Goal: Transaction & Acquisition: Subscribe to service/newsletter

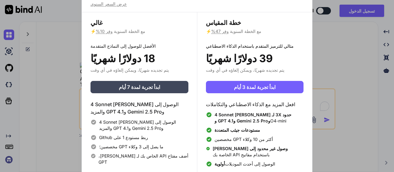
type textarea "x"
click at [217, 32] on font "وفر 47%" at bounding box center [220, 31] width 18 height 5
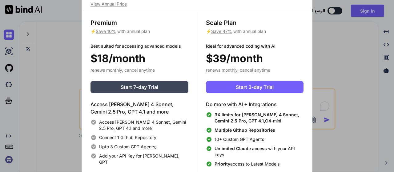
type textarea "x"
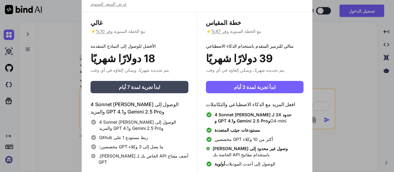
click at [171, 87] on icon at bounding box center [171, 87] width 0 height 0
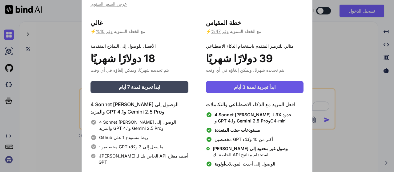
click at [278, 88] on button "ابدأ تجربة لمدة 3 أيام" at bounding box center [255, 87] width 98 height 12
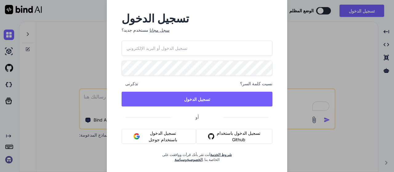
click at [168, 139] on font "تسجيل الدخول باستخدام جوجل" at bounding box center [163, 136] width 42 height 13
click at [167, 52] on input "email" at bounding box center [197, 48] width 151 height 15
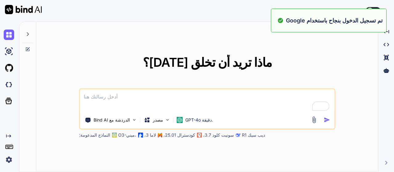
click at [159, 46] on div "ماذا تريد أن تخلق [DATE]؟ الدردشة مع Bind AI مصدر GPT-4o دقيقة. النماذج المدعوم…" at bounding box center [207, 97] width 342 height 151
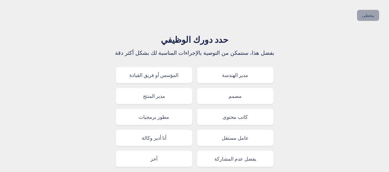
click at [372, 16] on font "يتخطى" at bounding box center [368, 15] width 12 height 5
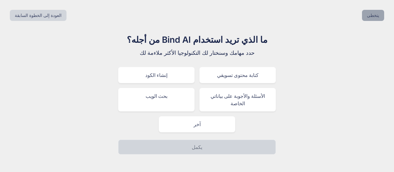
click at [372, 15] on font "يتخطى" at bounding box center [373, 15] width 12 height 5
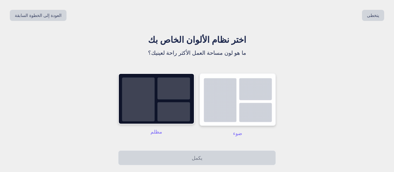
click at [220, 111] on img at bounding box center [238, 99] width 76 height 53
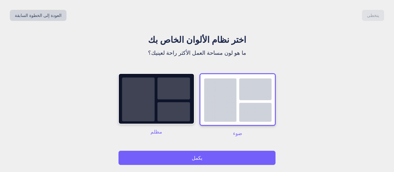
click at [216, 155] on button "يكمل" at bounding box center [197, 158] width 158 height 15
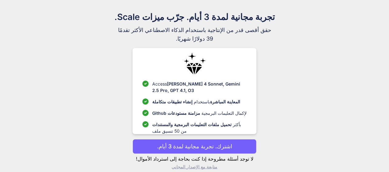
scroll to position [30, 0]
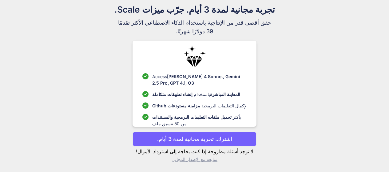
click at [210, 141] on font "اشترك. تجربة مجانية لمدة 3 أيام." at bounding box center [194, 139] width 75 height 6
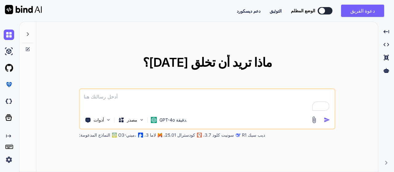
type textarea "x"
click at [9, 161] on img at bounding box center [9, 160] width 10 height 10
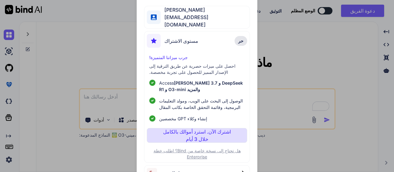
click at [215, 152] on font "هل تحتاج إلى نسخة خاصة من Bind؟ اطلب خطة Enterprise" at bounding box center [197, 153] width 87 height 11
